Goal: Task Accomplishment & Management: Manage account settings

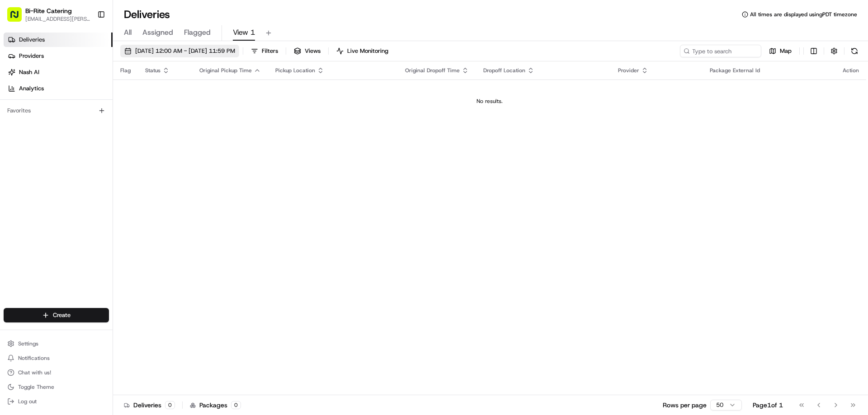
drag, startPoint x: 0, startPoint y: 0, endPoint x: 223, endPoint y: 49, distance: 228.2
click at [223, 49] on span "[DATE] 12:00 AM - [DATE] 11:59 PM" at bounding box center [185, 51] width 100 height 8
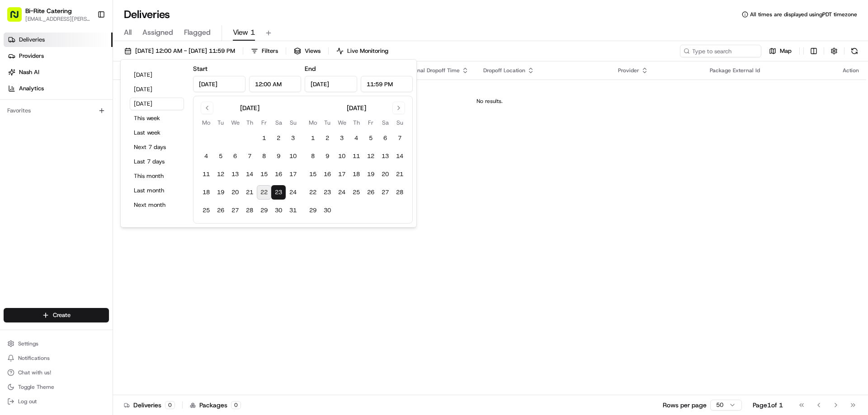
click at [155, 82] on div "[DATE] [DATE] [DATE] This week Last week Next 7 days Last 7 days This month Las…" at bounding box center [156, 143] width 65 height 160
click at [156, 77] on button "[DATE]" at bounding box center [157, 75] width 54 height 13
type input "[DATE]"
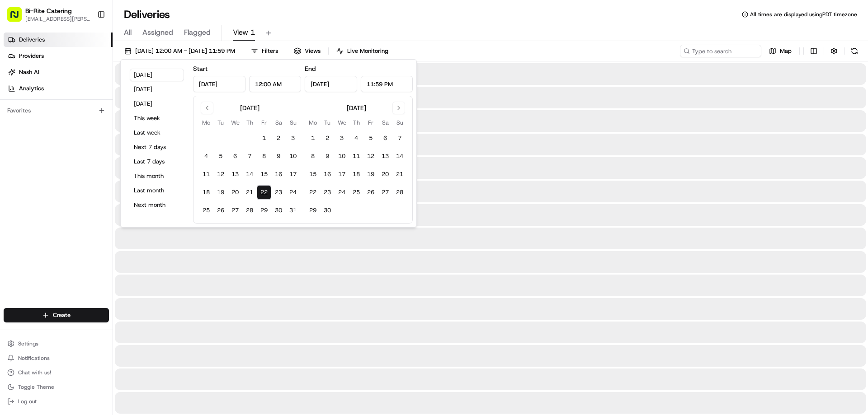
click at [384, 19] on div "Deliveries All times are displayed using PDT timezone" at bounding box center [490, 14] width 755 height 14
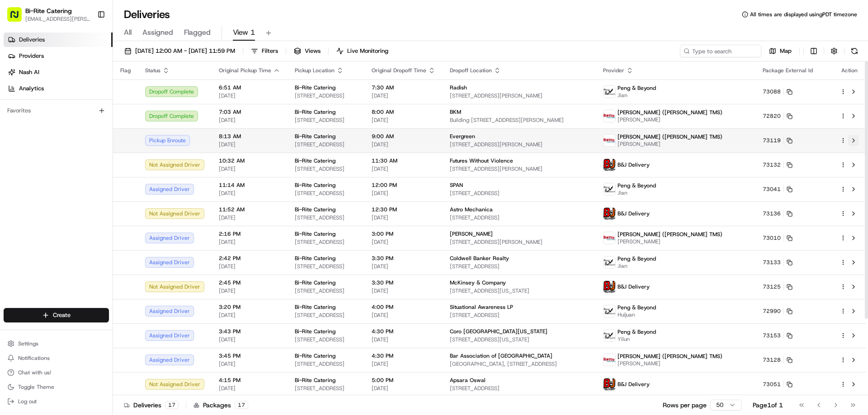
click at [856, 137] on button at bounding box center [853, 140] width 11 height 11
click at [188, 53] on span "[DATE] 12:00 AM - [DATE] 11:59 PM" at bounding box center [185, 51] width 100 height 8
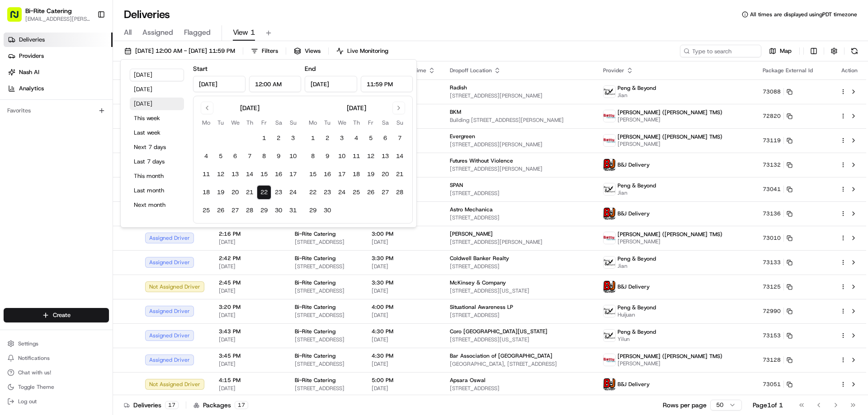
click at [155, 102] on button "[DATE]" at bounding box center [157, 104] width 54 height 13
type input "[DATE]"
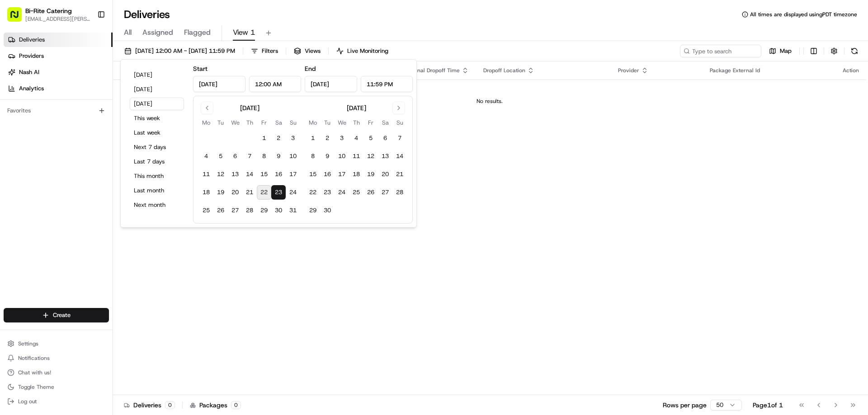
click at [437, 18] on div "Deliveries All times are displayed using PDT timezone" at bounding box center [490, 14] width 755 height 14
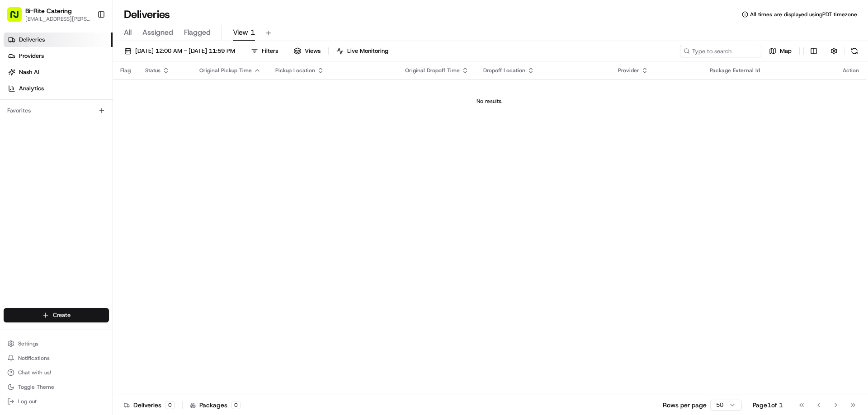
click at [78, 311] on html "Bi-Rite Catering [EMAIL_ADDRESS][PERSON_NAME][DOMAIN_NAME] Toggle Sidebar Deliv…" at bounding box center [434, 207] width 868 height 415
click at [140, 344] on link "CSV Upload" at bounding box center [163, 348] width 101 height 16
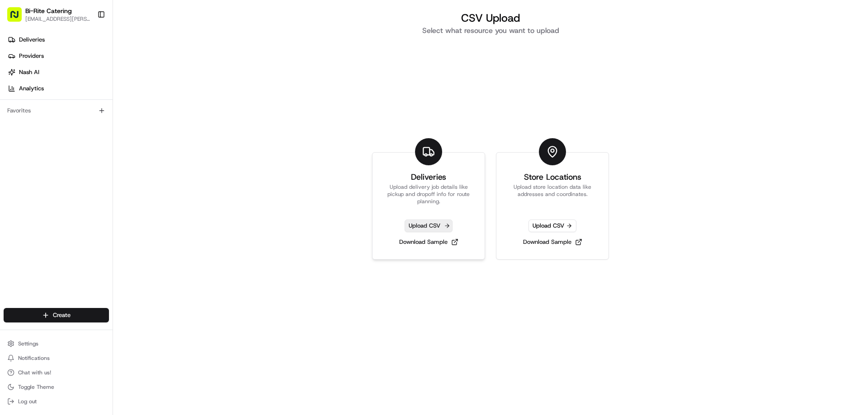
click at [417, 223] on span "Upload CSV" at bounding box center [429, 226] width 48 height 13
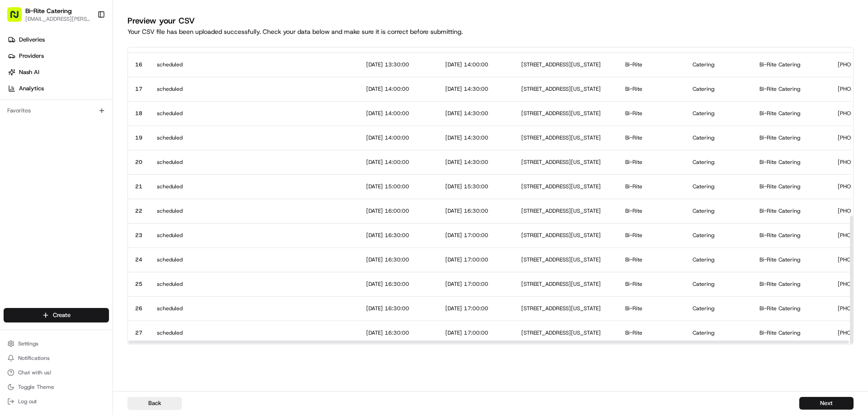
scroll to position [384, 0]
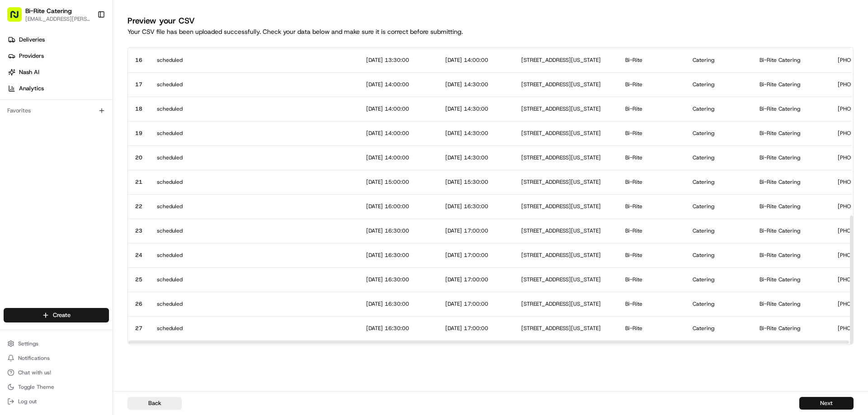
click at [818, 403] on button "Next" at bounding box center [826, 403] width 54 height 13
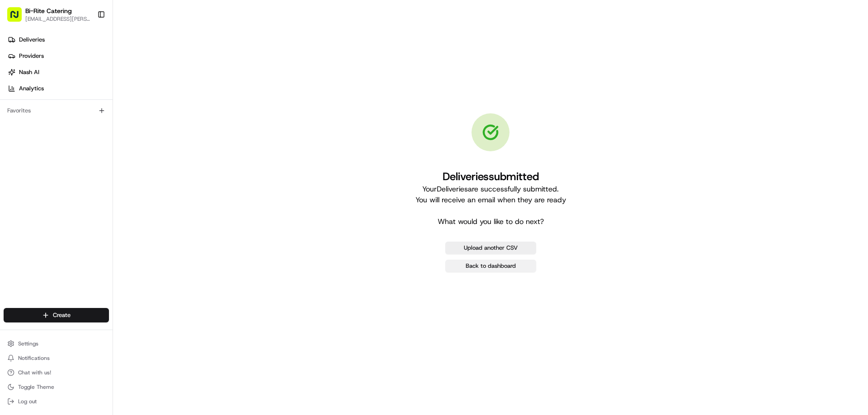
click at [496, 269] on link "Back to dashboard" at bounding box center [490, 266] width 91 height 13
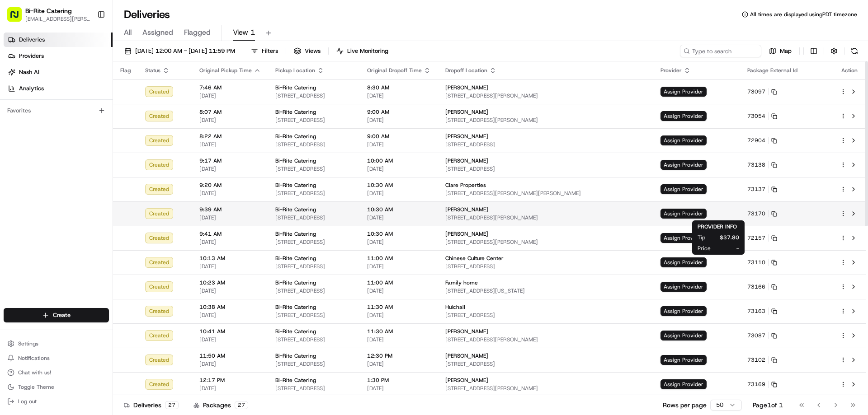
click at [704, 213] on span "Assign Provider" at bounding box center [683, 214] width 46 height 10
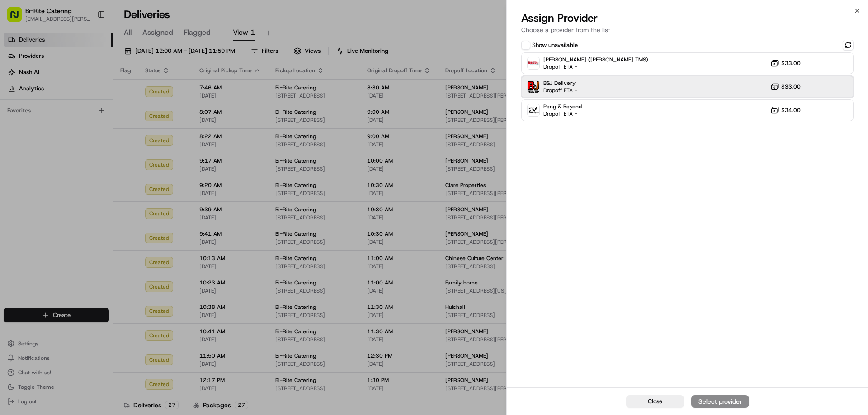
click at [642, 90] on div "B&J Delivery Dropoff ETA - $33.00" at bounding box center [687, 87] width 332 height 22
click at [711, 399] on div "Assign Provider" at bounding box center [720, 401] width 44 height 9
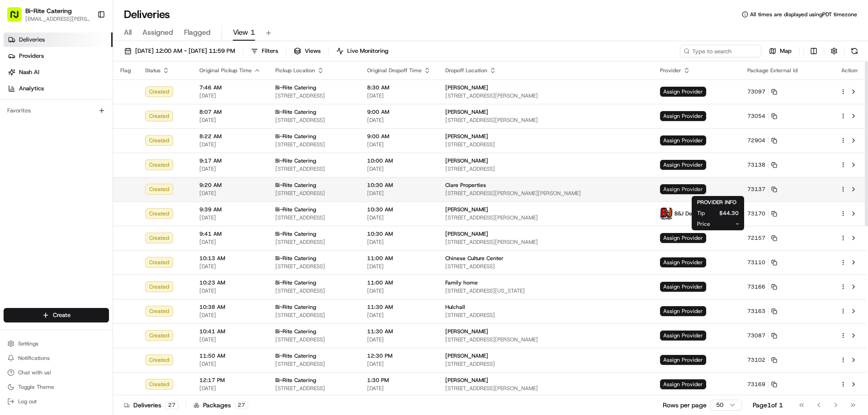
click at [706, 188] on span "Assign Provider" at bounding box center [683, 189] width 46 height 10
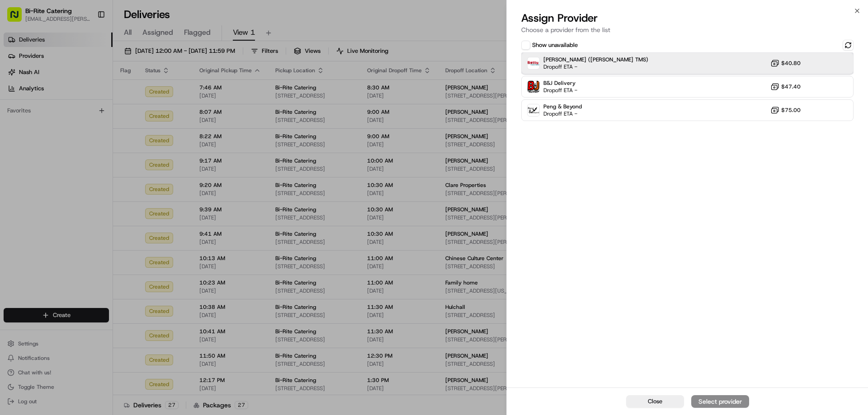
click at [683, 65] on div "[PERSON_NAME] ([PERSON_NAME] TMS) Dropoff ETA - $40.80" at bounding box center [687, 63] width 332 height 22
click at [716, 404] on div "Assign Provider" at bounding box center [720, 401] width 44 height 9
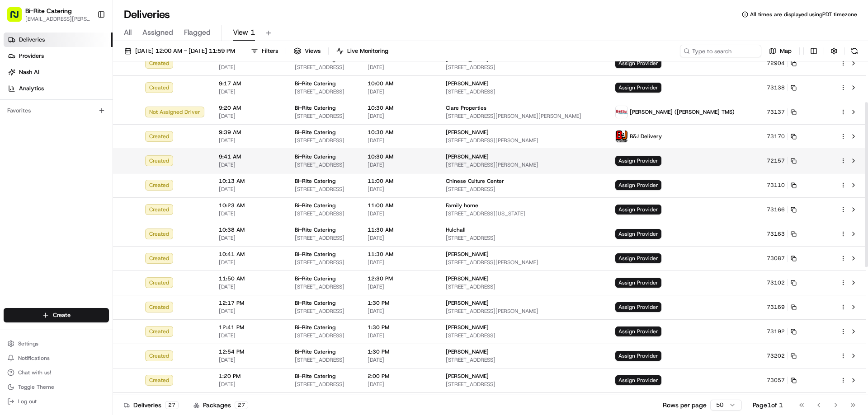
scroll to position [90, 0]
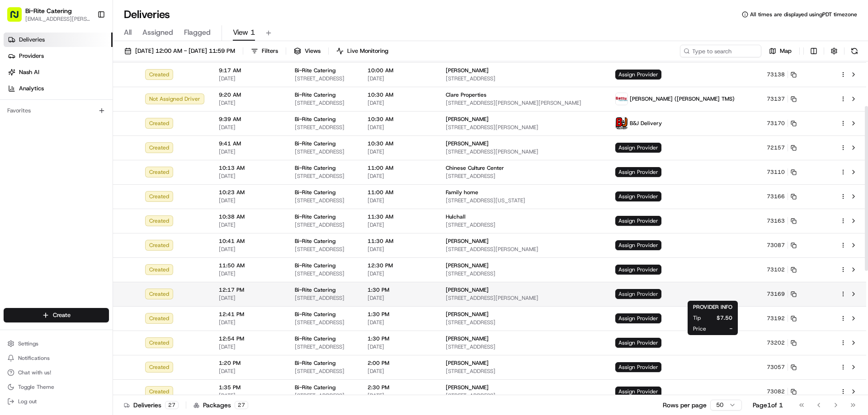
click at [661, 294] on span "Assign Provider" at bounding box center [638, 294] width 46 height 10
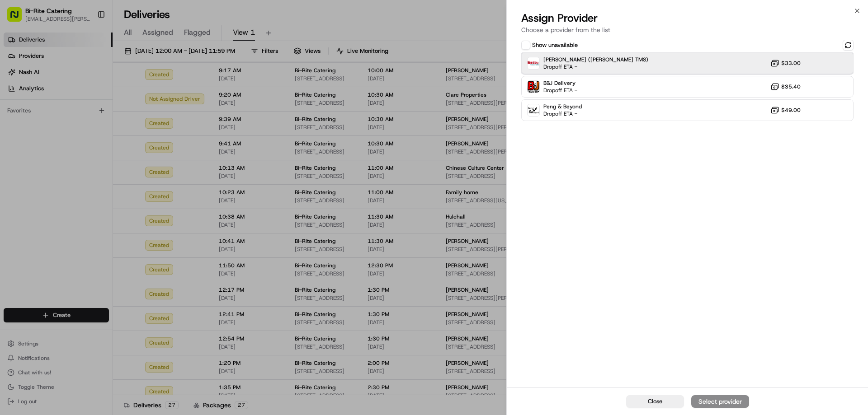
click at [644, 72] on div "[PERSON_NAME] ([PERSON_NAME] TMS) Dropoff ETA - $33.00" at bounding box center [687, 63] width 332 height 22
click at [717, 397] on button "Assign Provider" at bounding box center [720, 402] width 58 height 13
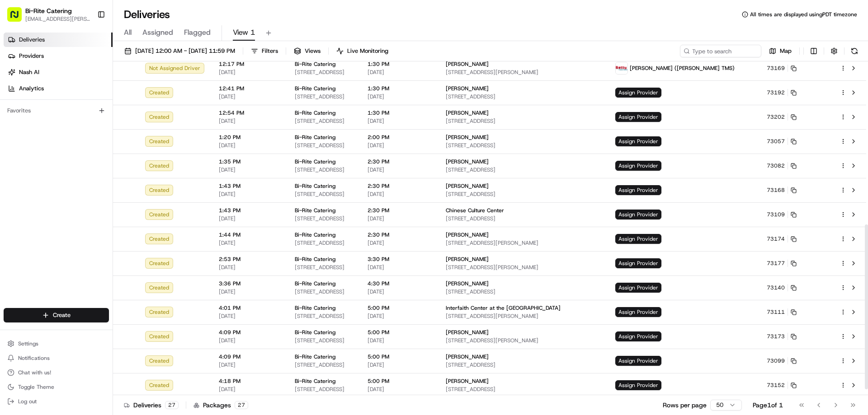
scroll to position [343, 0]
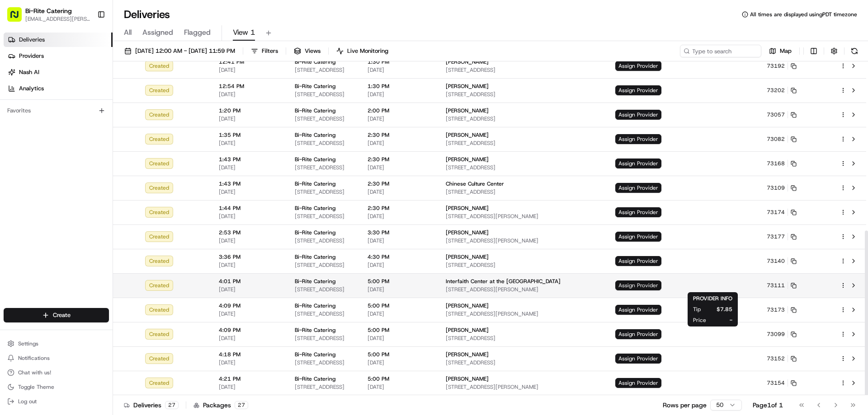
click at [661, 288] on span "Assign Provider" at bounding box center [638, 286] width 46 height 10
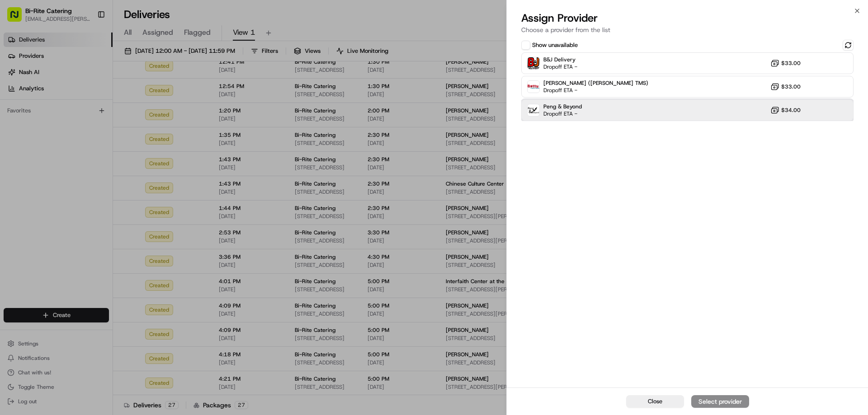
click at [641, 112] on div "Peng & Beyond Dropoff ETA - $34.00" at bounding box center [687, 110] width 332 height 22
click at [719, 400] on div "Assign Provider" at bounding box center [720, 401] width 44 height 9
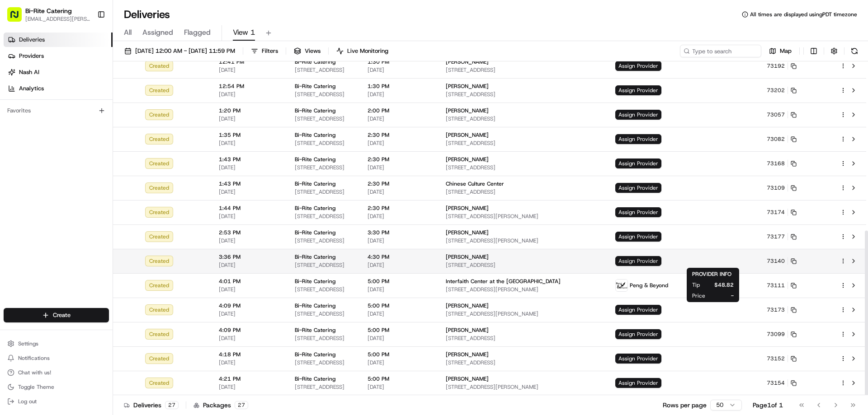
click at [661, 261] on span "Assign Provider" at bounding box center [638, 261] width 46 height 10
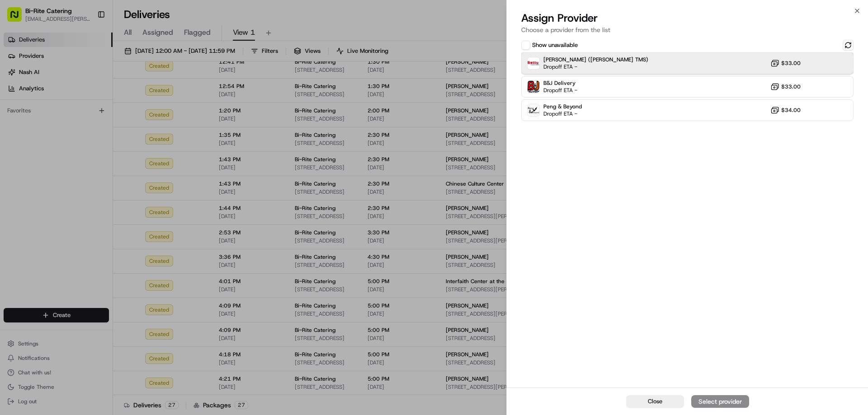
click at [636, 71] on div "[PERSON_NAME] ([PERSON_NAME] TMS) Dropoff ETA - $33.00" at bounding box center [687, 63] width 332 height 22
click at [711, 404] on div "Assign Provider" at bounding box center [720, 401] width 44 height 9
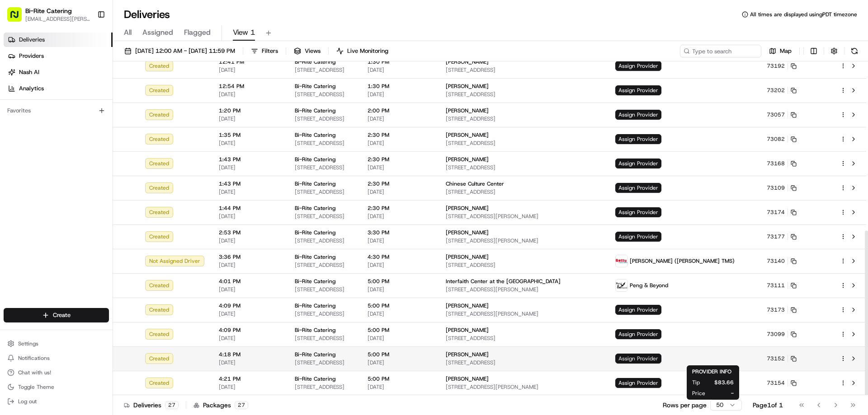
click at [661, 359] on span "Assign Provider" at bounding box center [638, 359] width 46 height 10
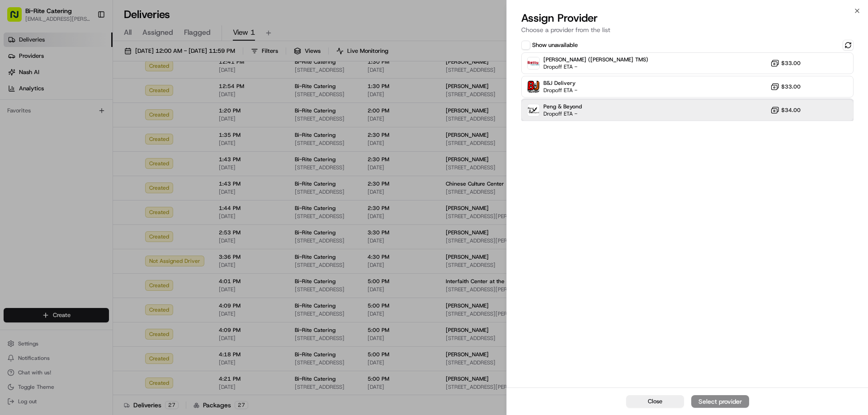
click at [622, 121] on div "Peng & Beyond Dropoff ETA - $34.00" at bounding box center [687, 110] width 332 height 22
click at [714, 399] on div "Assign Provider" at bounding box center [720, 401] width 44 height 9
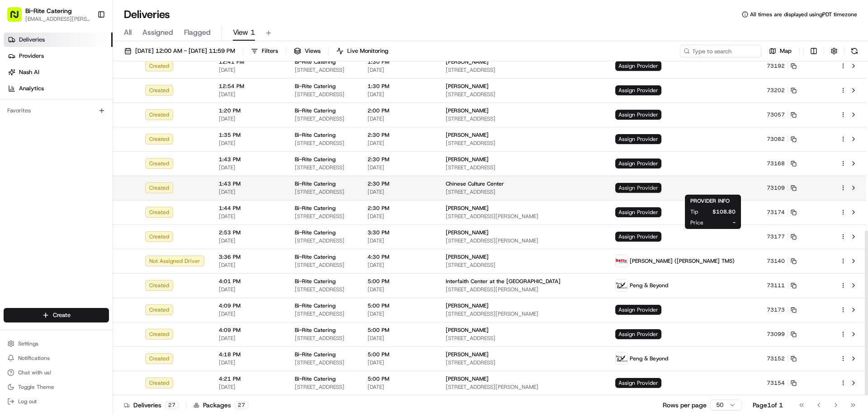
click at [661, 186] on span "Assign Provider" at bounding box center [638, 188] width 46 height 10
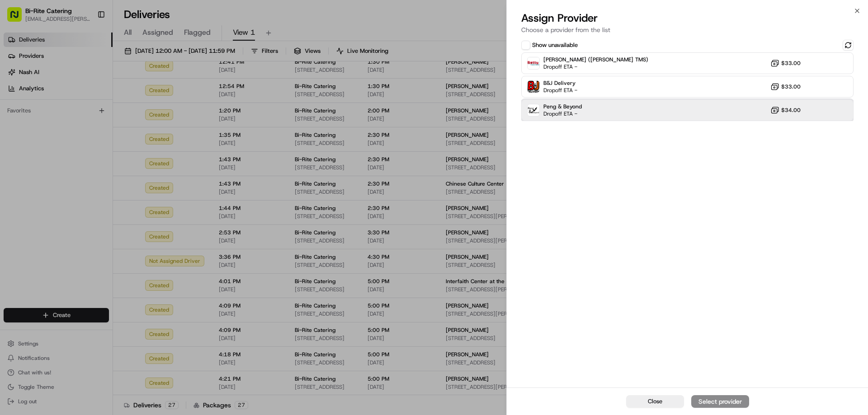
click at [680, 110] on div "Peng & Beyond Dropoff ETA - $34.00" at bounding box center [687, 110] width 332 height 22
click at [718, 397] on div "Assign Provider" at bounding box center [720, 401] width 44 height 9
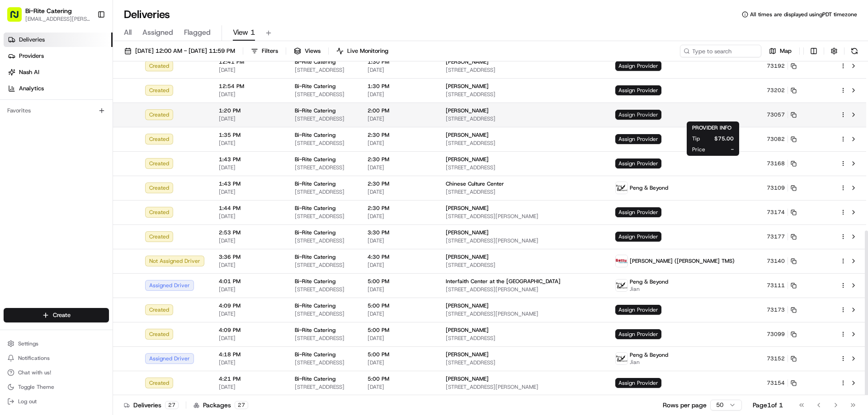
click at [661, 112] on span "Assign Provider" at bounding box center [638, 115] width 46 height 10
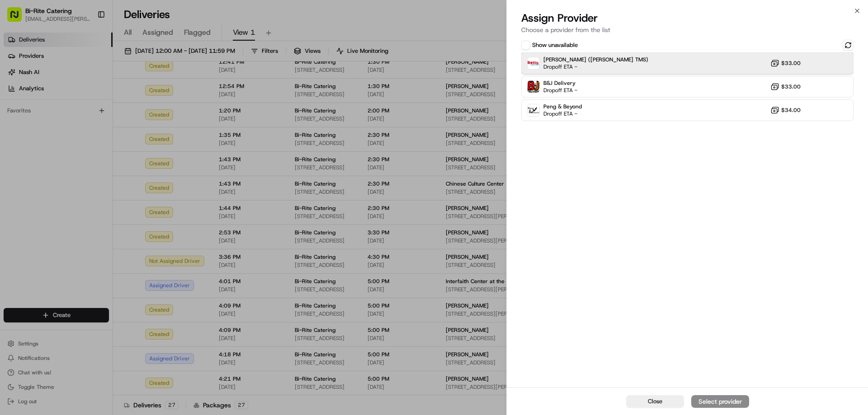
click at [664, 65] on div "[PERSON_NAME] ([PERSON_NAME] TMS) Dropoff ETA - $33.00" at bounding box center [687, 63] width 332 height 22
click at [721, 404] on div "Assign Provider" at bounding box center [720, 401] width 44 height 9
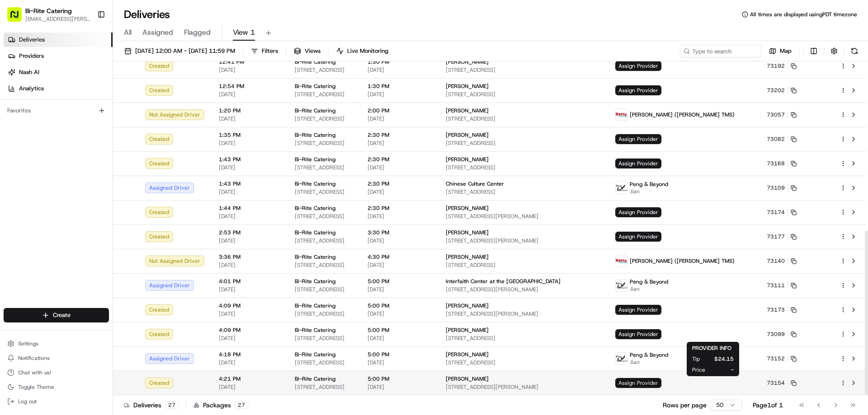
click at [661, 385] on span "Assign Provider" at bounding box center [638, 383] width 46 height 10
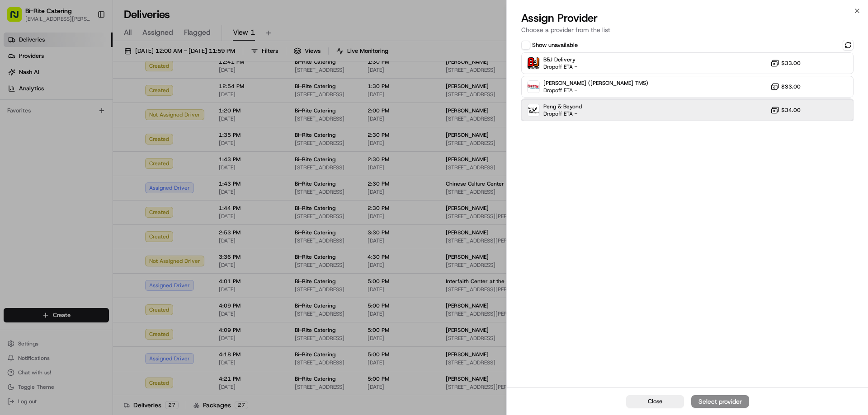
click at [625, 116] on div "Peng & Beyond Dropoff ETA - $34.00" at bounding box center [687, 110] width 332 height 22
click at [713, 404] on div "Assign Provider" at bounding box center [720, 401] width 44 height 9
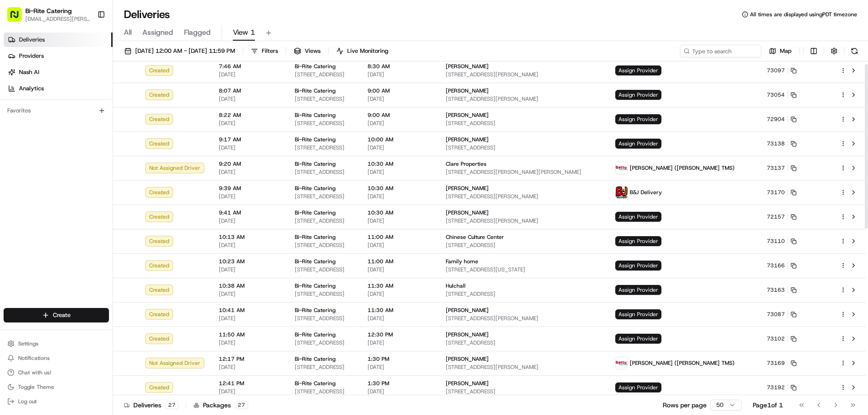
scroll to position [0, 0]
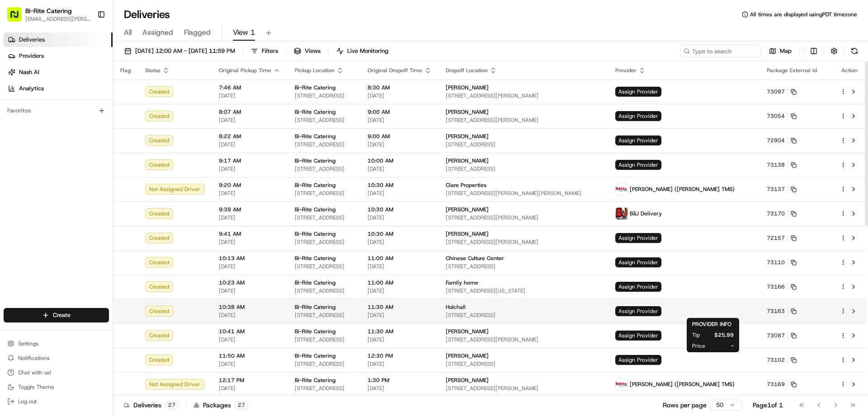
click at [661, 311] on span "Assign Provider" at bounding box center [638, 311] width 46 height 10
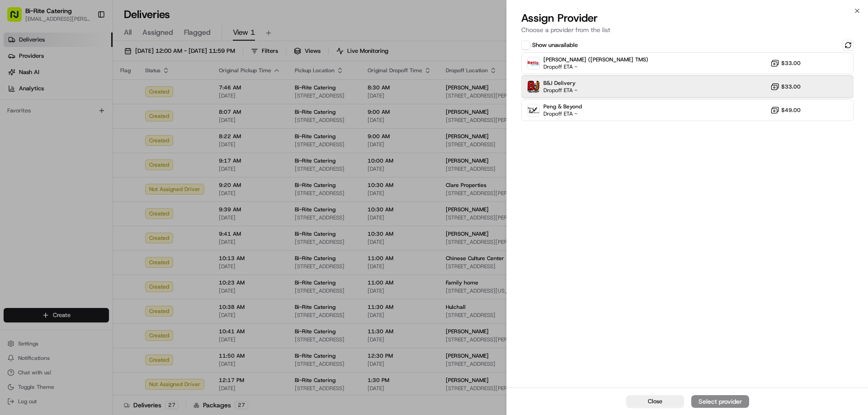
click at [592, 90] on div "B&J Delivery Dropoff ETA - $33.00" at bounding box center [687, 87] width 332 height 22
click at [721, 402] on div "Assign Provider" at bounding box center [720, 401] width 44 height 9
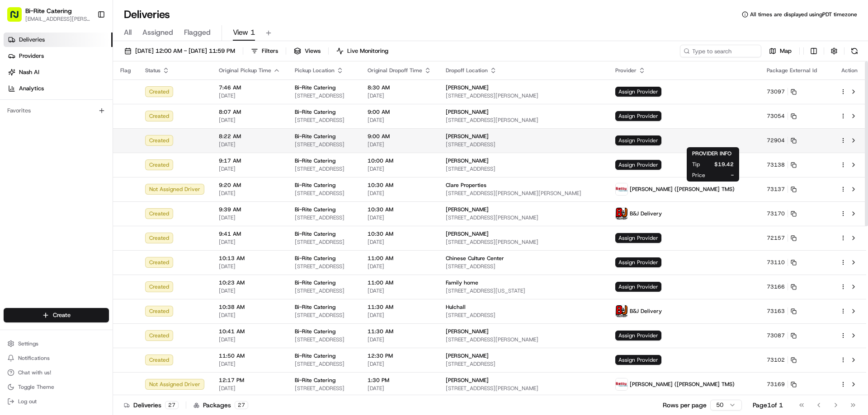
click at [661, 139] on span "Assign Provider" at bounding box center [638, 141] width 46 height 10
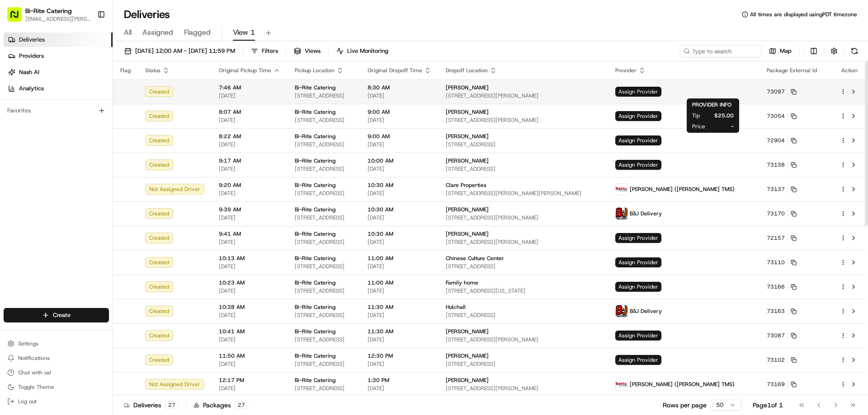
click at [661, 90] on span "Assign Provider" at bounding box center [638, 92] width 46 height 10
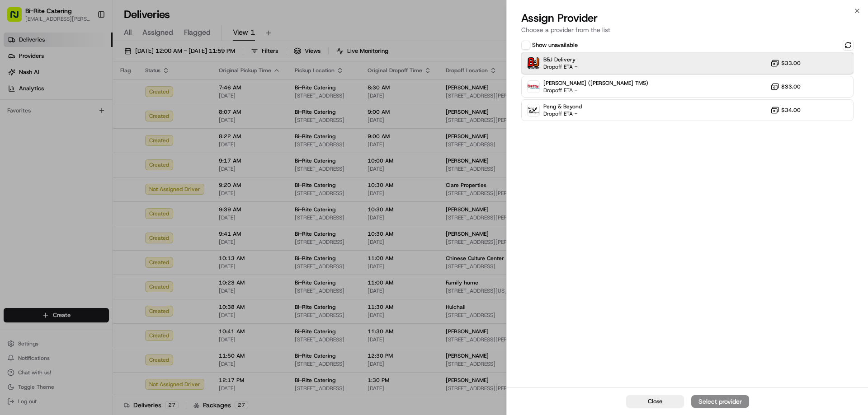
click at [621, 66] on div "B&J Delivery Dropoff ETA - $33.00" at bounding box center [687, 63] width 332 height 22
click at [720, 398] on div "Assign Provider" at bounding box center [720, 401] width 44 height 9
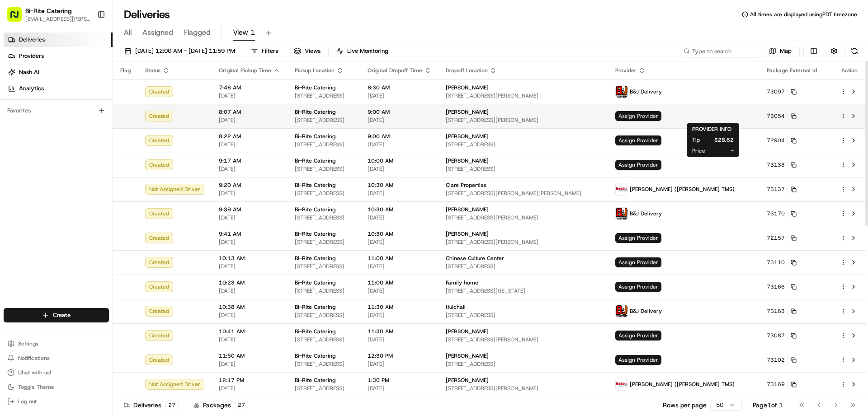
click at [661, 117] on span "Assign Provider" at bounding box center [638, 116] width 46 height 10
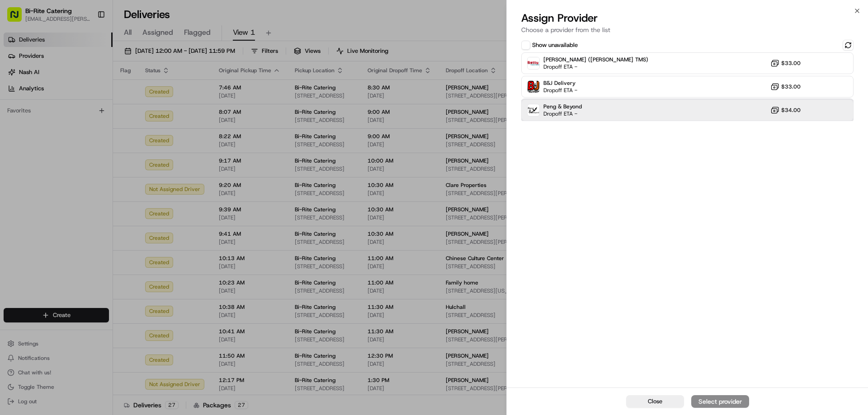
click at [599, 117] on div "Peng & Beyond Dropoff ETA - $34.00" at bounding box center [687, 110] width 332 height 22
click at [725, 400] on div "Assign Provider" at bounding box center [720, 401] width 44 height 9
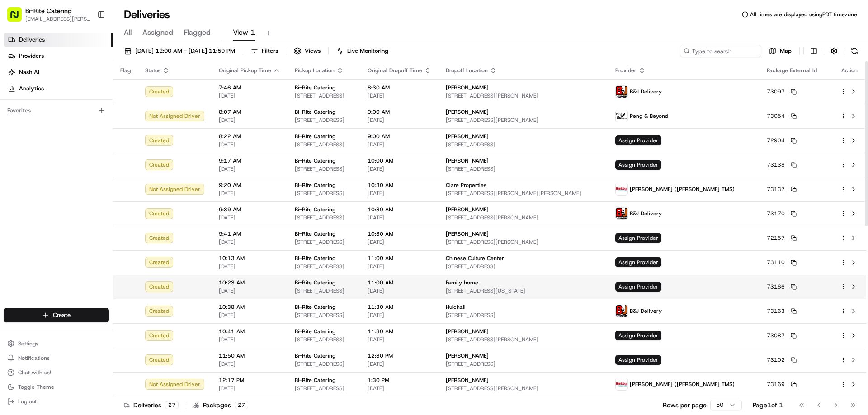
click at [661, 283] on span "Assign Provider" at bounding box center [638, 287] width 46 height 10
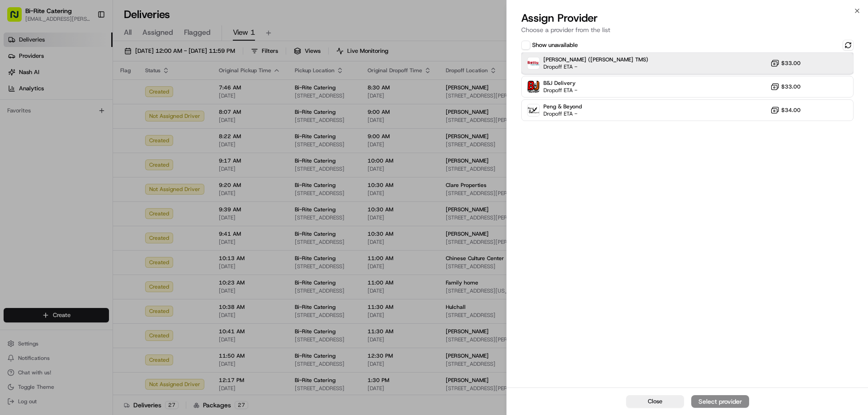
click at [632, 60] on div "[PERSON_NAME] ([PERSON_NAME] TMS) Dropoff ETA - $33.00" at bounding box center [687, 63] width 332 height 22
click at [705, 400] on div "Assign Provider" at bounding box center [720, 401] width 44 height 9
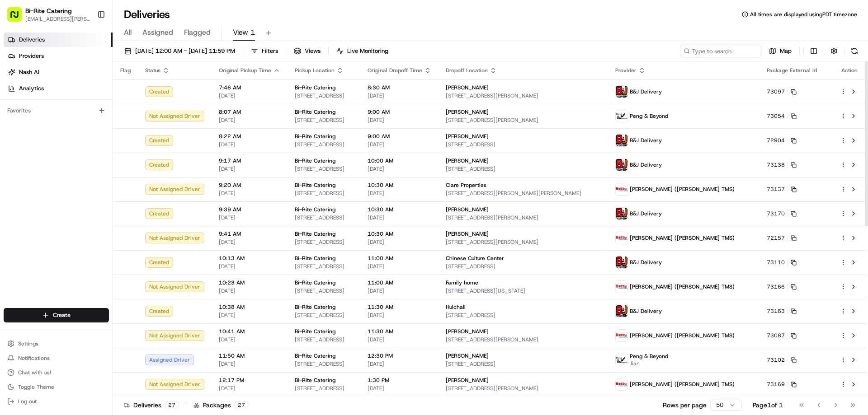
click at [584, 28] on div "All Assigned Flagged View 1" at bounding box center [490, 33] width 755 height 16
click at [579, 28] on div "All Assigned Flagged View 1" at bounding box center [490, 33] width 755 height 16
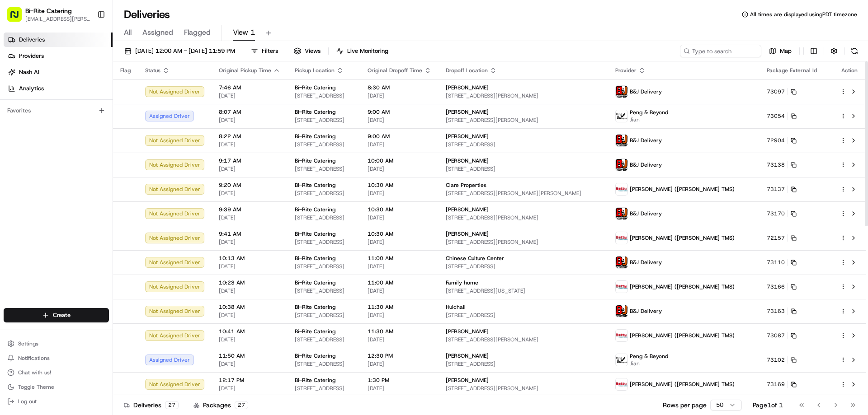
click at [187, 42] on div "[DATE] 12:00 AM - [DATE] 11:59 PM Filters Views Live Monitoring Map Flag Status…" at bounding box center [490, 229] width 755 height 376
click at [185, 46] on button "[DATE] 12:00 AM - [DATE] 11:59 PM" at bounding box center [179, 51] width 119 height 13
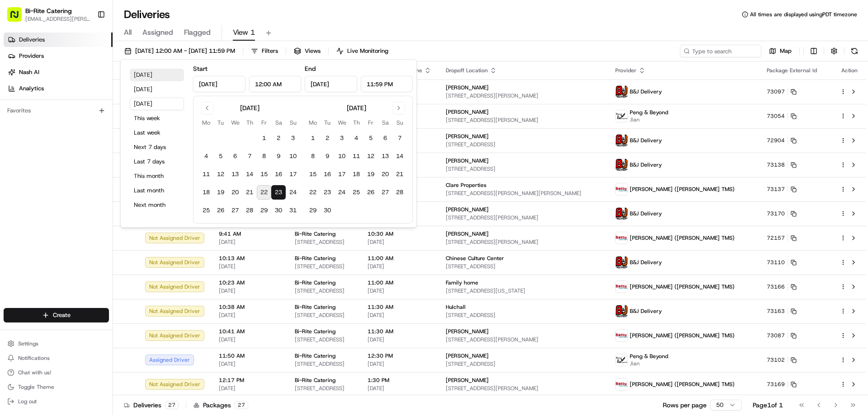
click at [159, 78] on button "[DATE]" at bounding box center [157, 75] width 54 height 13
type input "[DATE]"
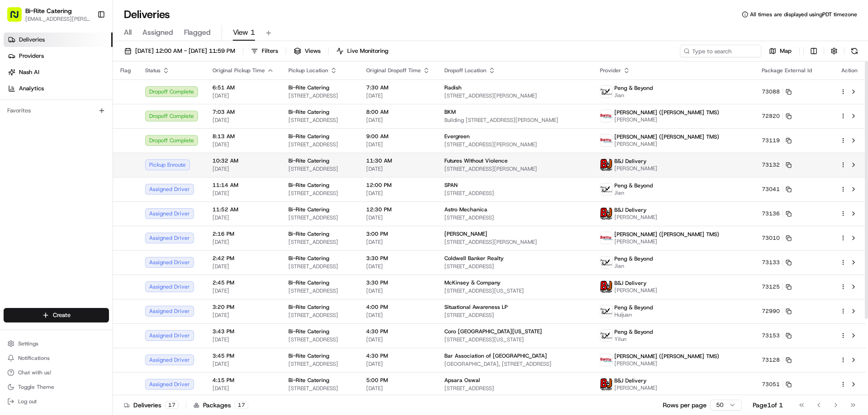
click at [861, 163] on td at bounding box center [849, 165] width 33 height 24
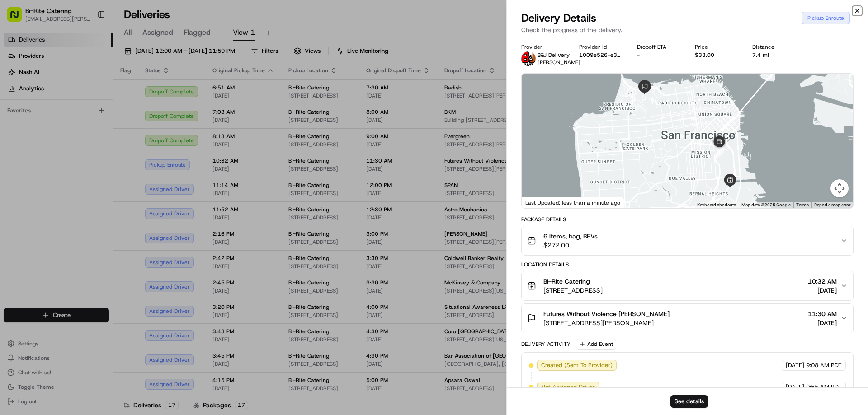
click at [858, 12] on icon "button" at bounding box center [856, 10] width 7 height 7
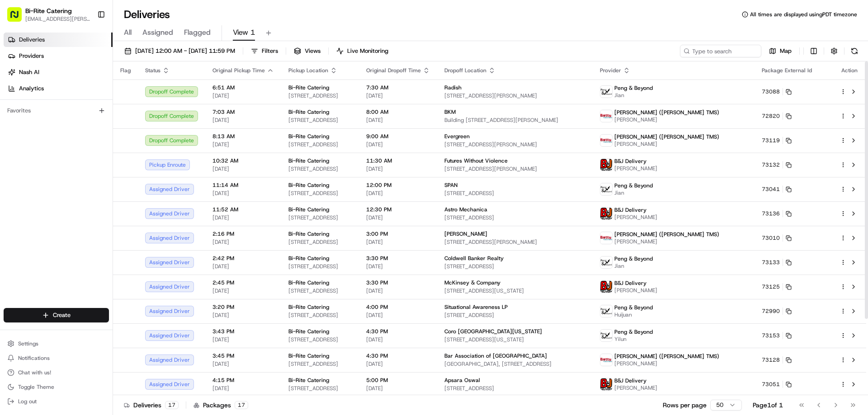
click at [501, 37] on div "All Assigned Flagged View 1" at bounding box center [490, 33] width 755 height 16
